Goal: Find specific page/section: Find specific page/section

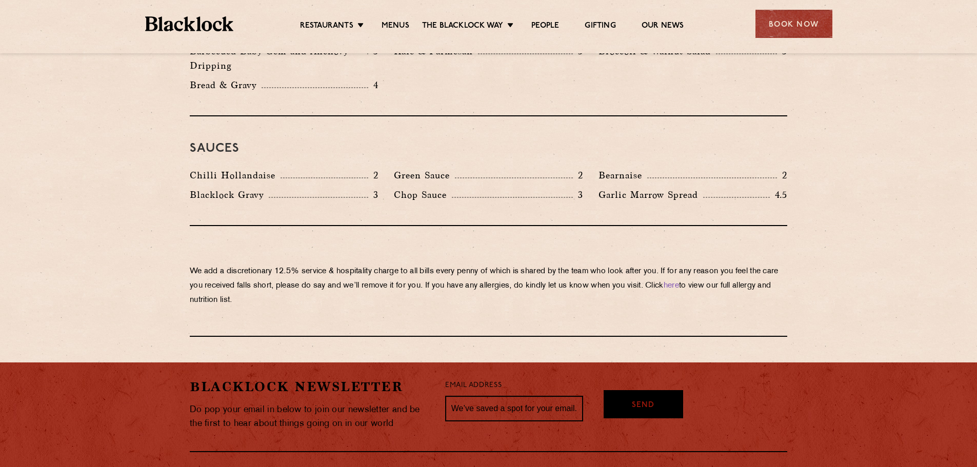
scroll to position [1693, 0]
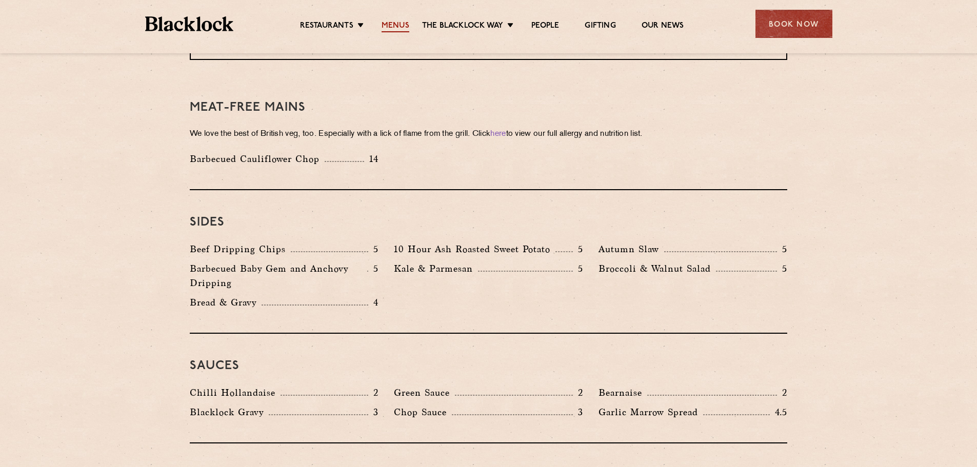
scroll to position [1436, 0]
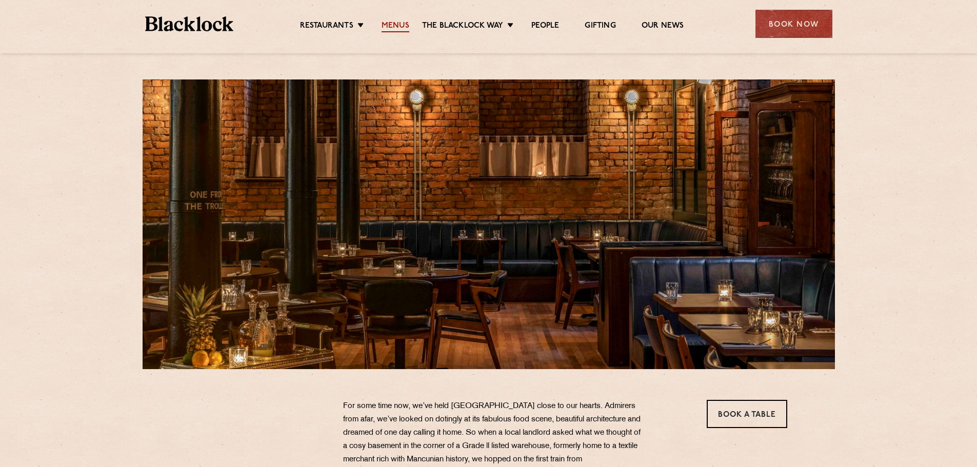
click at [396, 24] on link "Menus" at bounding box center [396, 26] width 28 height 11
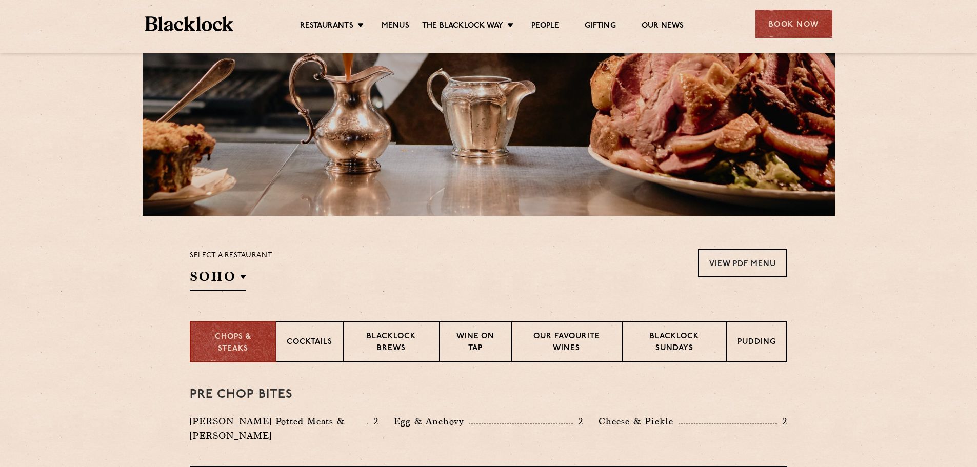
scroll to position [154, 0]
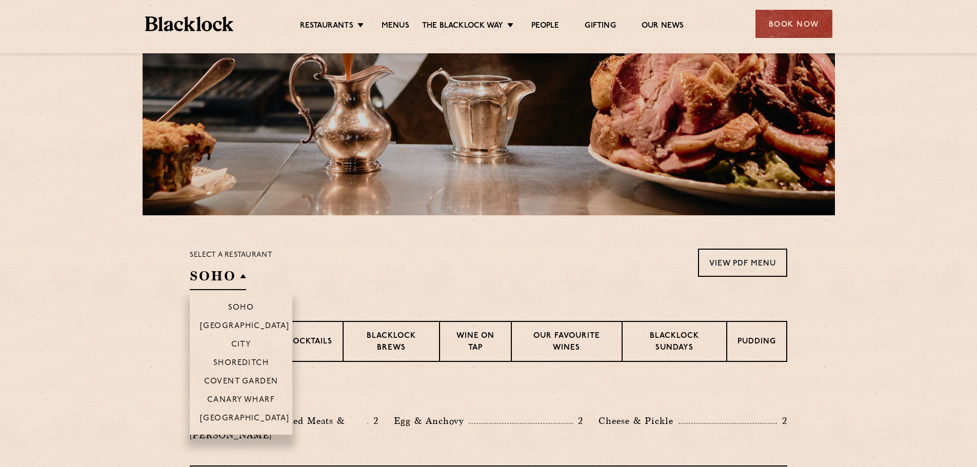
click at [241, 275] on h2 "SOHO" at bounding box center [218, 278] width 56 height 23
click at [252, 415] on p "[GEOGRAPHIC_DATA]" at bounding box center [245, 419] width 90 height 10
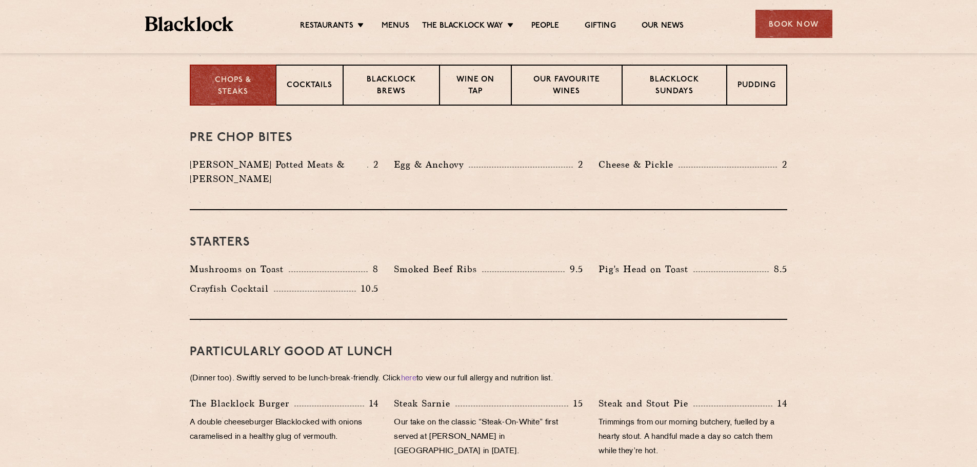
scroll to position [513, 0]
